Goal: Transaction & Acquisition: Purchase product/service

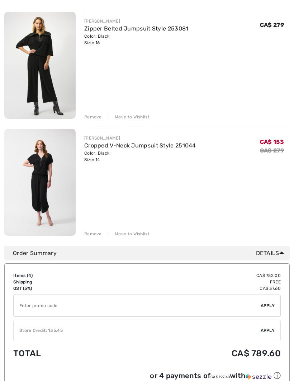
scroll to position [329, 0]
click at [50, 193] on img at bounding box center [39, 182] width 71 height 107
click at [34, 164] on img at bounding box center [39, 182] width 71 height 107
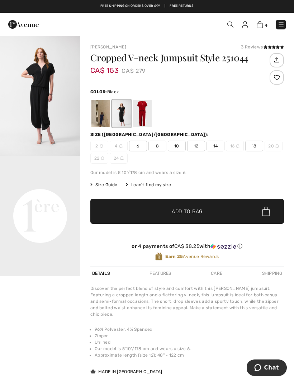
click at [124, 114] on div at bounding box center [121, 113] width 19 height 27
click at [263, 23] on img at bounding box center [260, 24] width 6 height 7
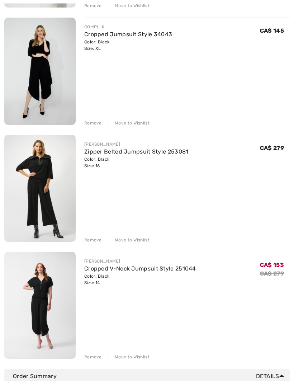
scroll to position [206, 0]
click at [29, 195] on img at bounding box center [39, 188] width 71 height 107
click at [51, 168] on img at bounding box center [39, 188] width 71 height 107
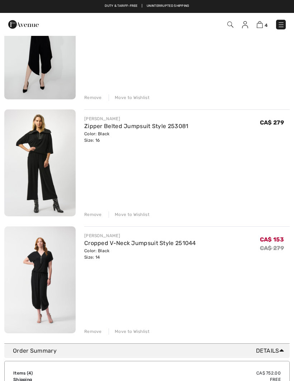
click at [61, 264] on img at bounding box center [39, 280] width 71 height 107
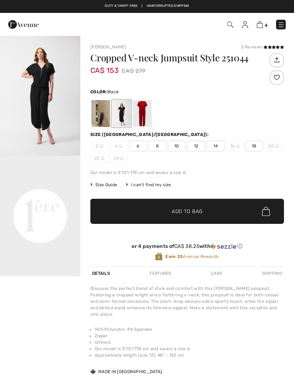
checkbox input "true"
click at [143, 110] on div at bounding box center [142, 113] width 19 height 27
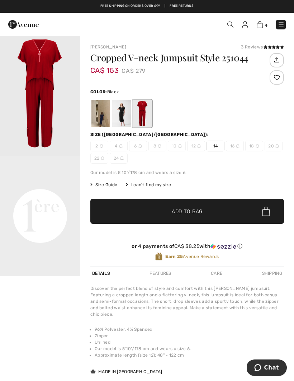
click at [122, 113] on div at bounding box center [121, 113] width 19 height 27
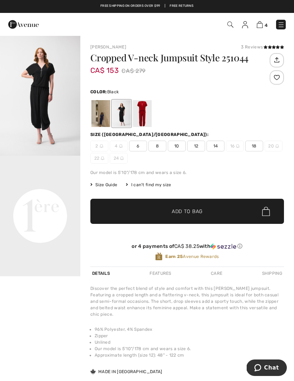
click at [262, 22] on img at bounding box center [260, 24] width 6 height 7
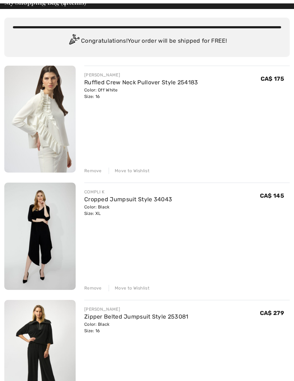
scroll to position [41, 0]
click at [50, 239] on img at bounding box center [39, 236] width 71 height 107
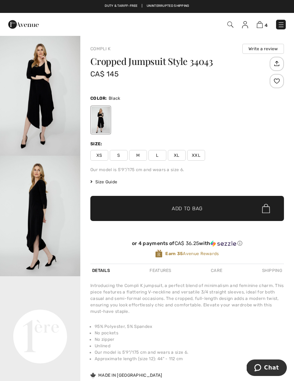
click at [54, 317] on video "Your browser does not support the video tag." at bounding box center [40, 296] width 80 height 40
click at [55, 317] on video "Your browser does not support the video tag." at bounding box center [40, 296] width 80 height 40
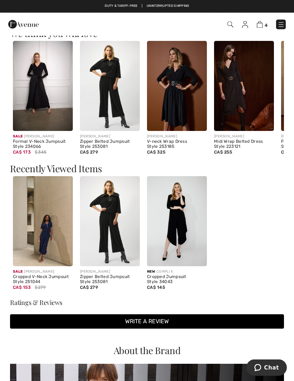
scroll to position [539, 0]
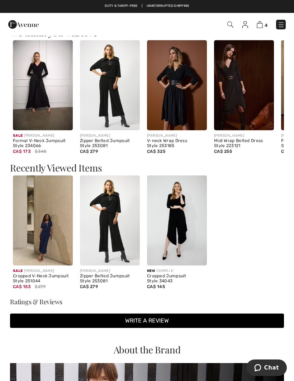
click at [41, 251] on img at bounding box center [43, 221] width 60 height 90
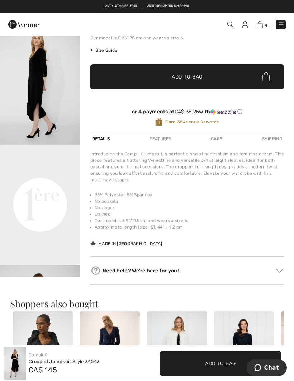
scroll to position [131, 0]
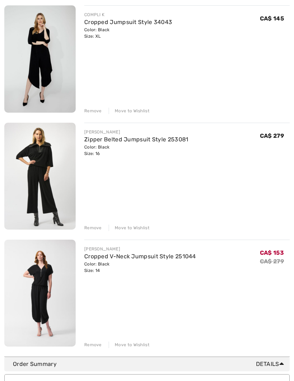
scroll to position [218, 0]
click at [105, 115] on div "JOSEPH RIBKOFF Ruffled Crew Neck Pullover Style 254183 Color: Off White Size: 1…" at bounding box center [147, 118] width 286 height 460
click at [96, 109] on div "Remove" at bounding box center [93, 110] width 18 height 6
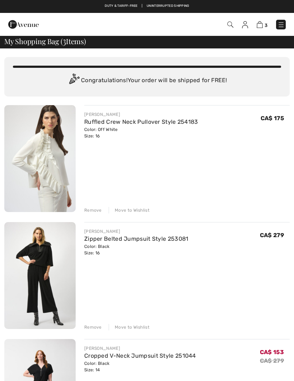
scroll to position [0, 0]
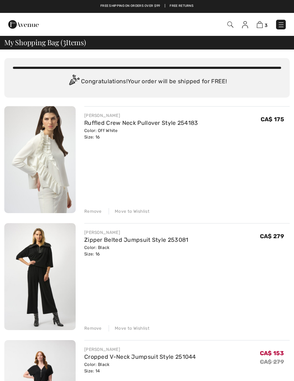
click at [61, 176] on img at bounding box center [39, 159] width 71 height 107
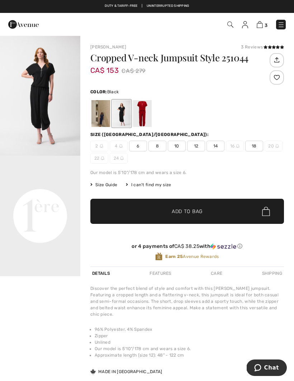
click at [257, 23] on img at bounding box center [260, 24] width 6 height 7
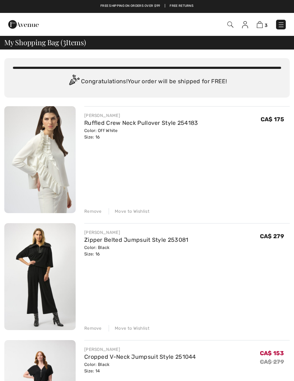
click at [51, 191] on img at bounding box center [39, 159] width 71 height 107
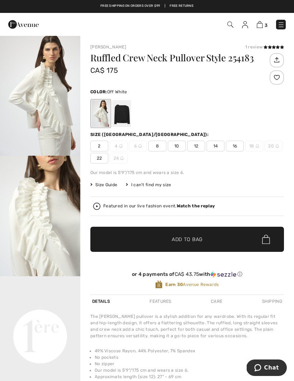
click at [237, 145] on span "16" at bounding box center [235, 146] width 18 height 11
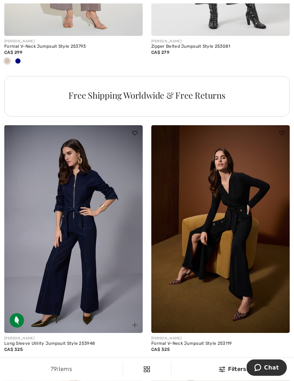
scroll to position [1460, 0]
click at [91, 284] on img at bounding box center [73, 229] width 139 height 208
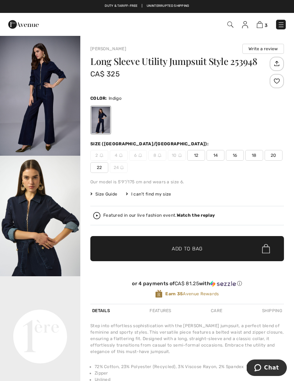
click at [236, 151] on span "16" at bounding box center [235, 155] width 18 height 11
click at [197, 246] on span "Add to Bag" at bounding box center [187, 249] width 31 height 8
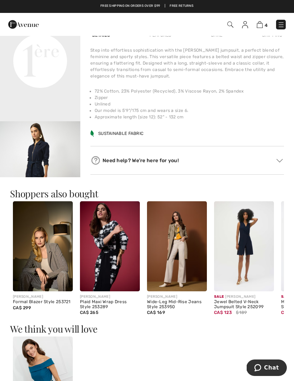
scroll to position [275, 0]
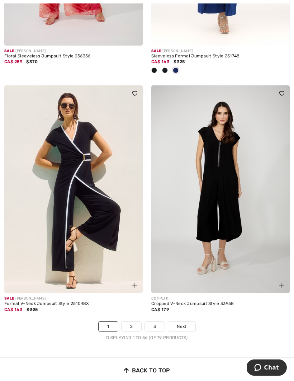
scroll to position [4195, 0]
click at [133, 322] on link "2" at bounding box center [132, 326] width 20 height 9
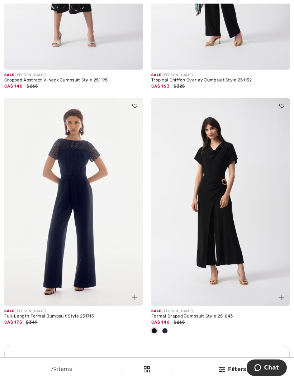
scroll to position [1195, 0]
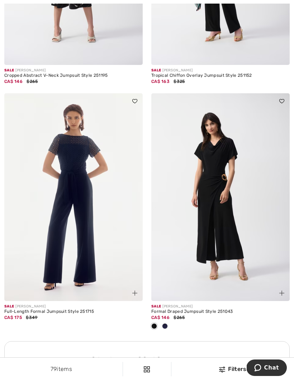
click at [77, 251] on img at bounding box center [73, 197] width 139 height 208
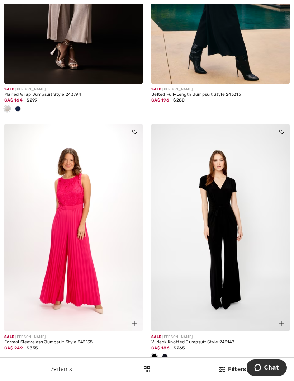
scroll to position [2419, 0]
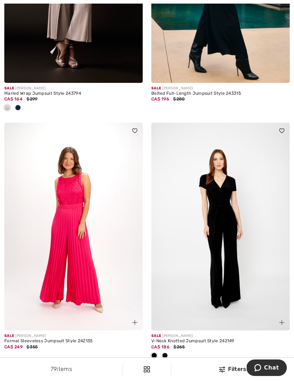
click at [264, 298] on img at bounding box center [221, 227] width 139 height 208
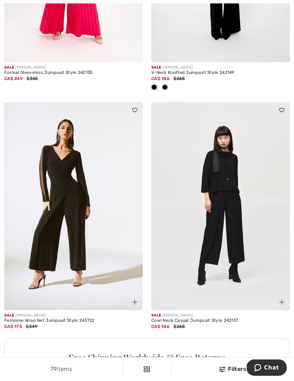
scroll to position [2688, 0]
click at [238, 261] on img at bounding box center [221, 206] width 139 height 208
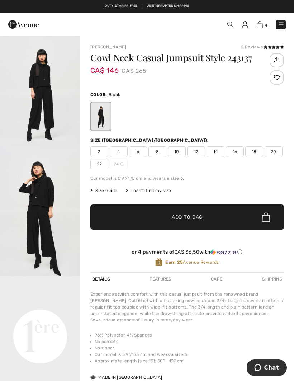
click at [289, 283] on div "Joseph Ribkoff 2 Reviews 2 Reviews Cowl Neck Casual Jumpsuit Style 243137 CA$ 1…" at bounding box center [187, 230] width 214 height 391
click at [47, 186] on img "2 / 11" at bounding box center [40, 216] width 80 height 121
